Goal: Task Accomplishment & Management: Manage account settings

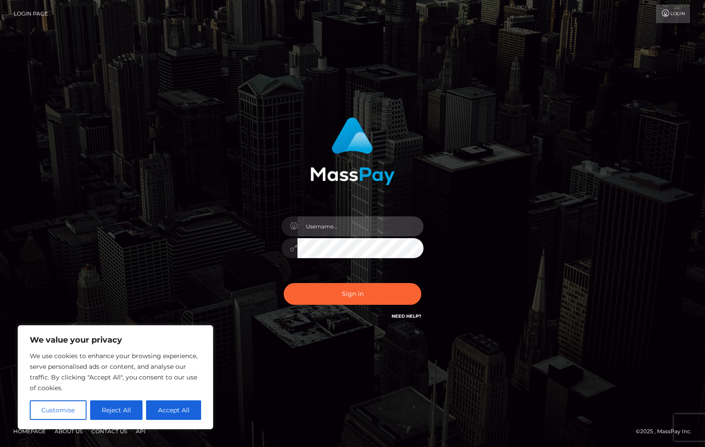
click at [320, 228] on input "text" at bounding box center [360, 226] width 126 height 20
paste input "Squarta"
type input "Squarta"
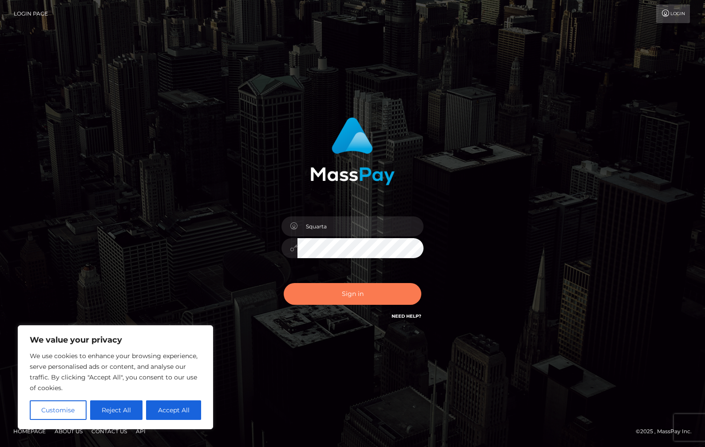
click at [324, 291] on button "Sign in" at bounding box center [353, 294] width 138 height 22
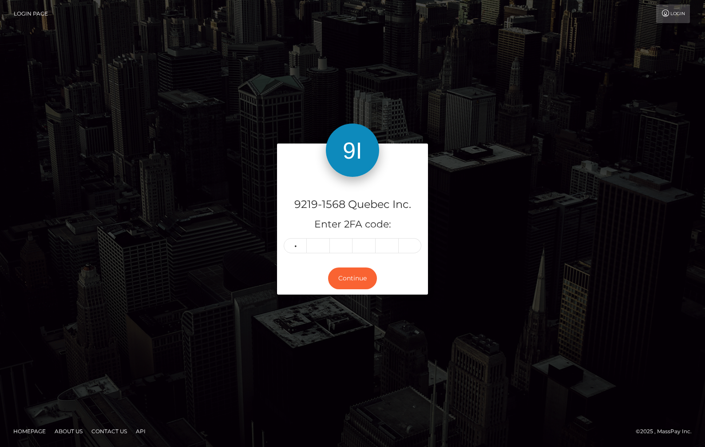
type input "7"
type input "2"
type input "5"
type input "9"
type input "2"
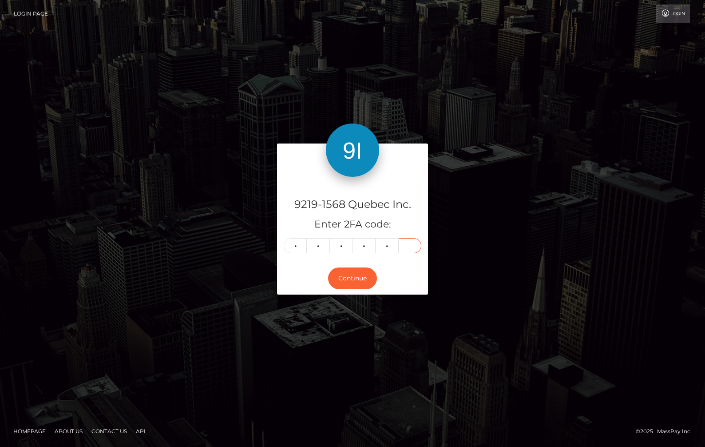
type input "1"
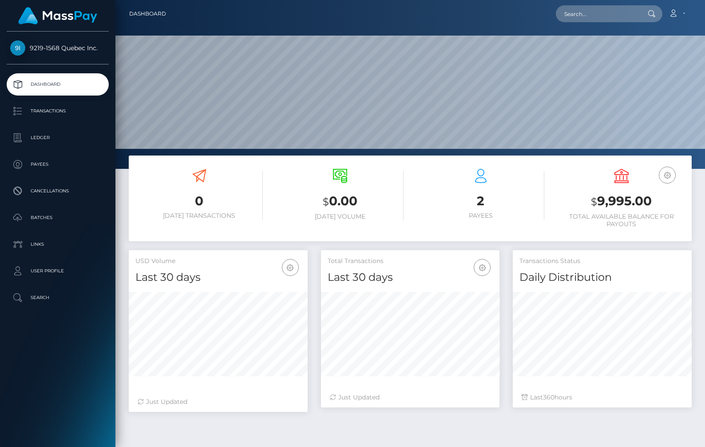
scroll to position [158, 178]
click at [49, 142] on p "Ledger" at bounding box center [57, 137] width 95 height 13
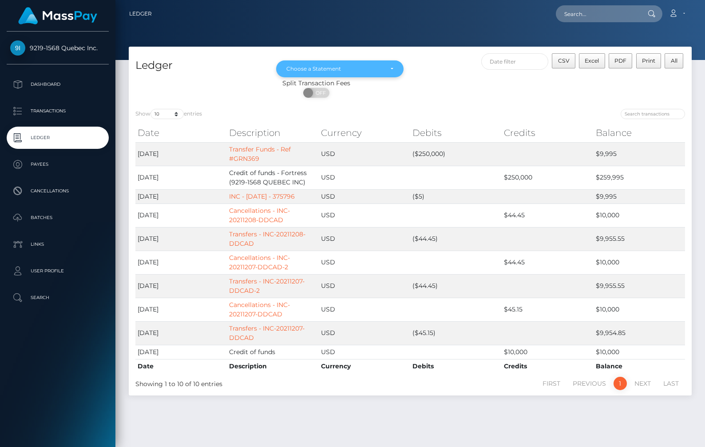
click at [391, 71] on div "Choose a Statement" at bounding box center [339, 68] width 107 height 7
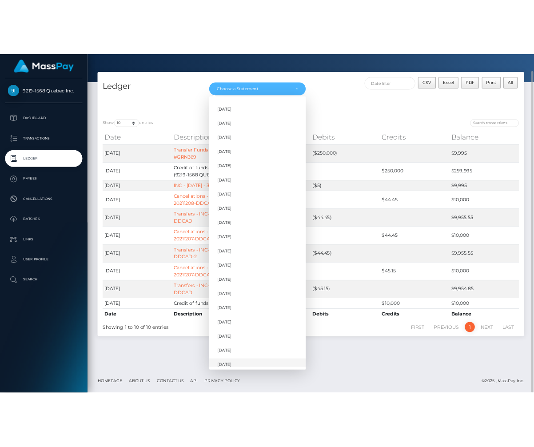
scroll to position [527, 0]
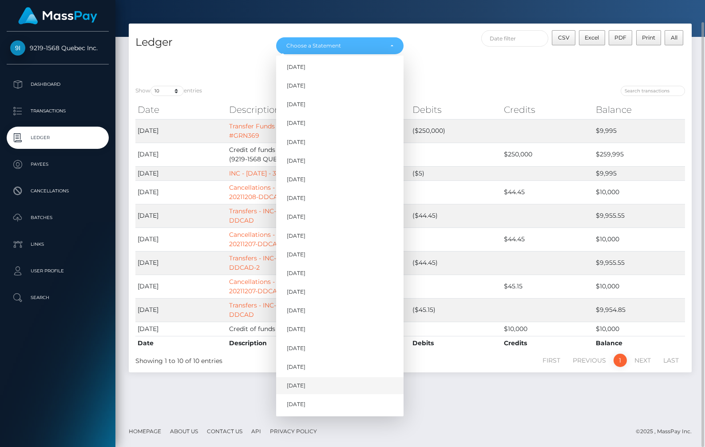
click at [290, 387] on span "[DATE]" at bounding box center [296, 385] width 19 height 8
select select "[DATE]"
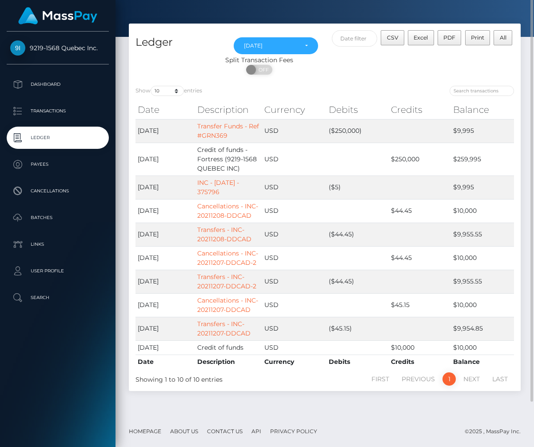
scroll to position [0, 0]
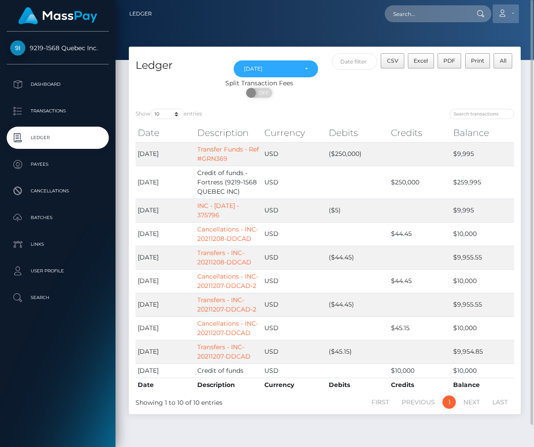
click at [504, 13] on icon at bounding box center [501, 13] width 9 height 7
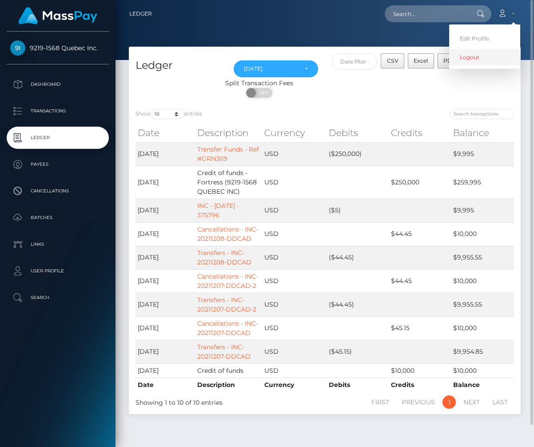
click at [473, 52] on link "Logout" at bounding box center [484, 57] width 71 height 16
